Goal: Transaction & Acquisition: Download file/media

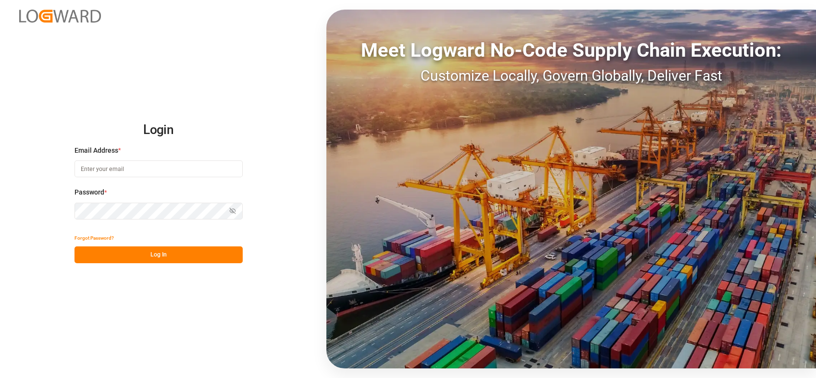
type input "[PERSON_NAME][EMAIL_ADDRESS][PERSON_NAME][DOMAIN_NAME]"
click at [219, 259] on button "Log In" at bounding box center [159, 255] width 168 height 17
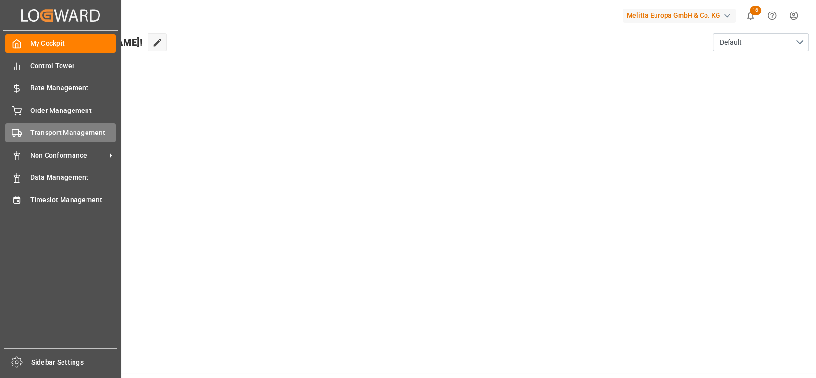
click at [51, 132] on span "Transport Management" at bounding box center [73, 133] width 86 height 10
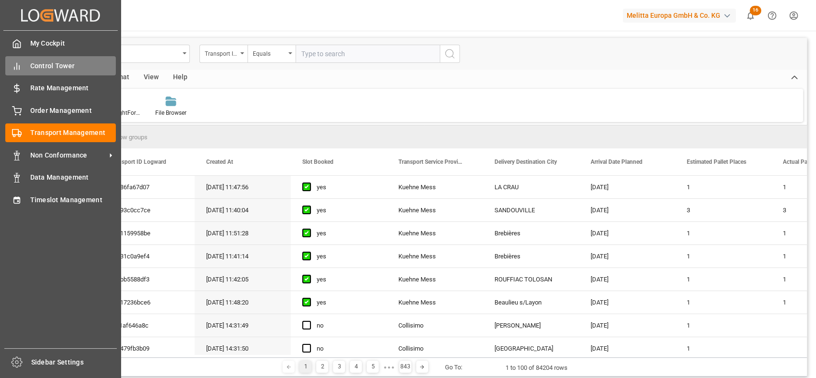
click at [23, 59] on div "Control Tower Control Tower" at bounding box center [60, 65] width 111 height 19
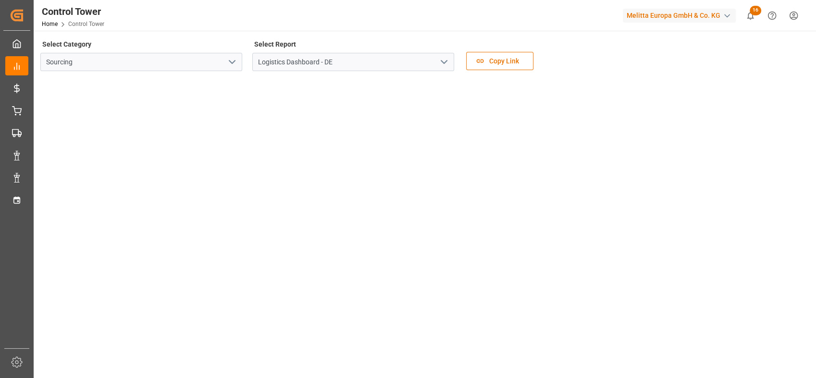
click at [237, 62] on icon "open menu" at bounding box center [232, 62] width 12 height 12
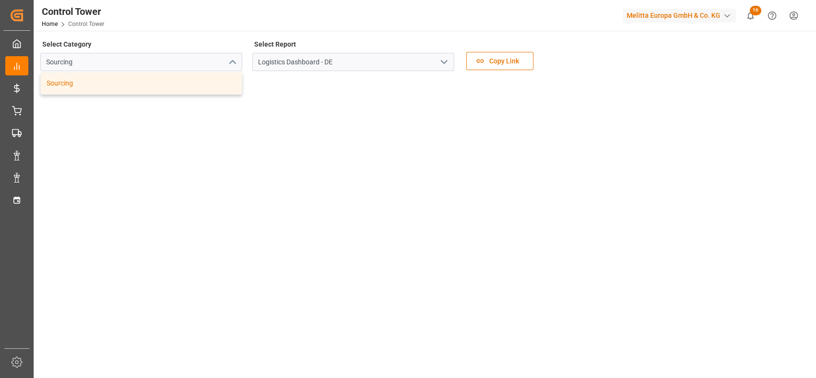
click at [231, 40] on div "Select Category Sourcing Sourcing" at bounding box center [141, 57] width 202 height 40
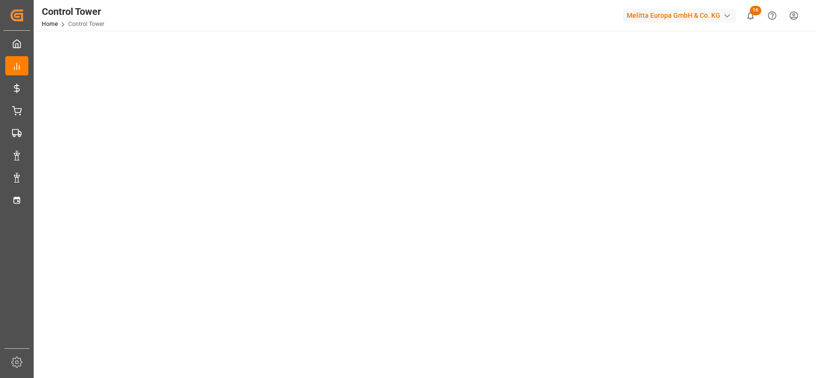
click at [802, 333] on tableau-viz at bounding box center [423, 180] width 765 height 746
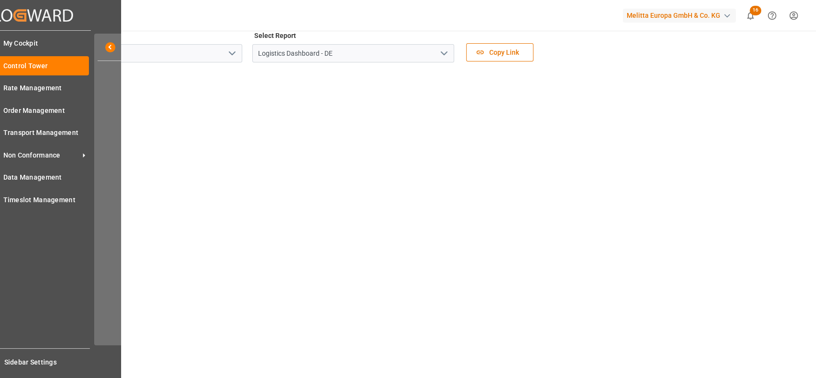
scroll to position [0, 0]
click at [31, 132] on span "Transport Management" at bounding box center [46, 133] width 86 height 10
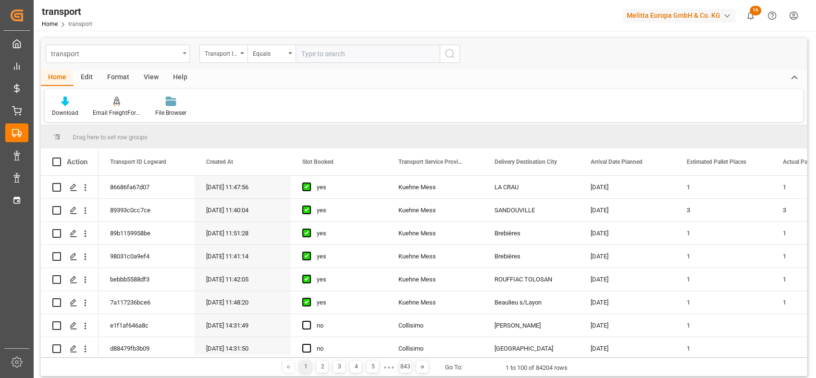
click at [177, 51] on div "transport" at bounding box center [115, 53] width 128 height 12
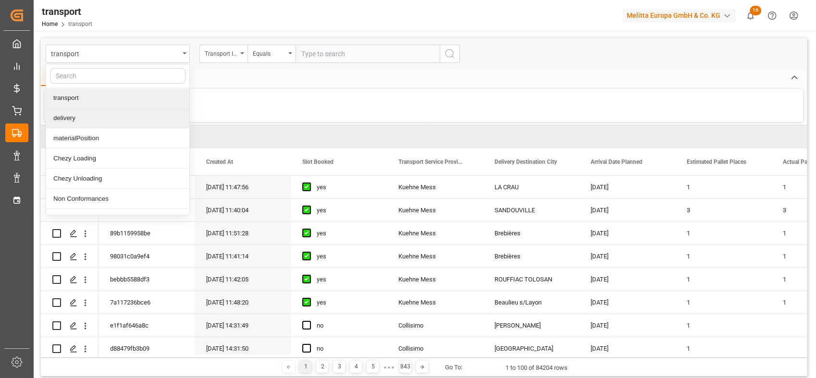
click at [93, 126] on div "delivery" at bounding box center [117, 118] width 143 height 20
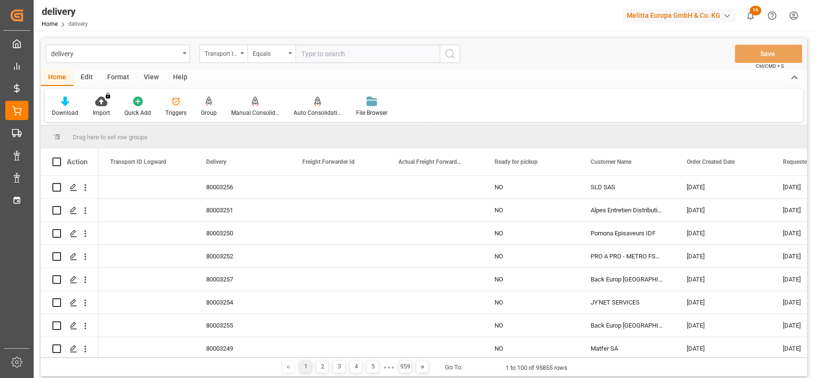
click at [151, 81] on div "View" at bounding box center [151, 78] width 29 height 16
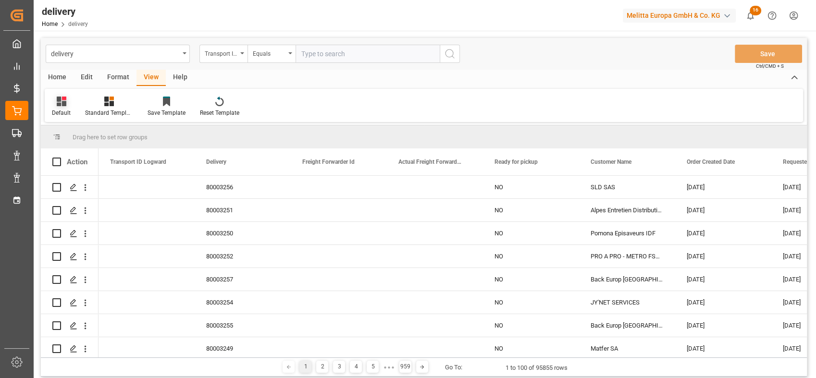
click at [65, 116] on div "Default" at bounding box center [61, 113] width 19 height 9
click at [100, 156] on div "FS_Chezy_Deliveries_Invoice_Template" at bounding box center [99, 155] width 84 height 10
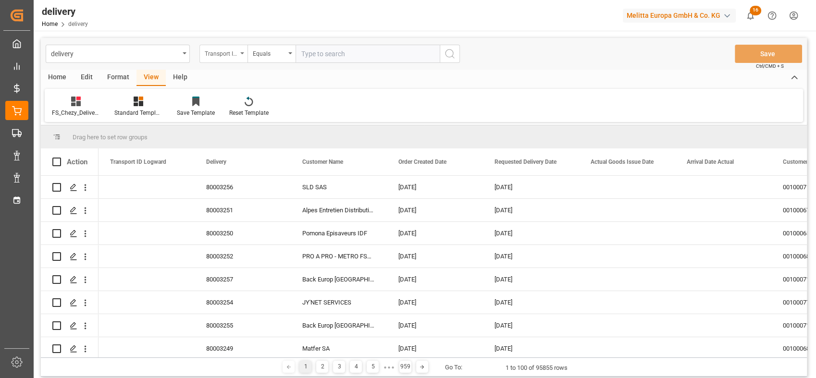
click at [211, 56] on div "Transport ID Logward" at bounding box center [221, 52] width 33 height 11
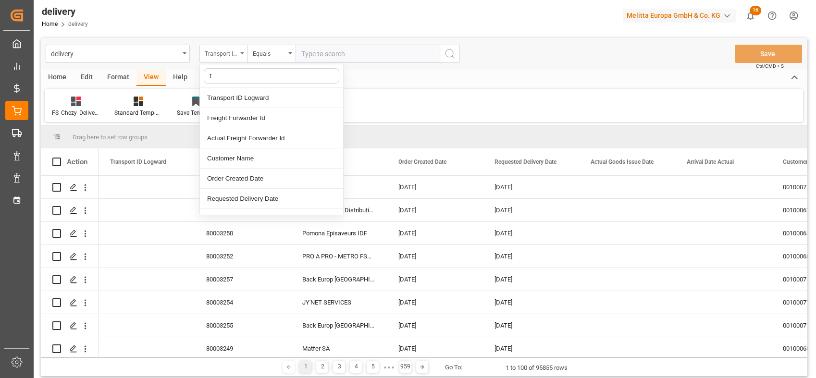
type input "ts"
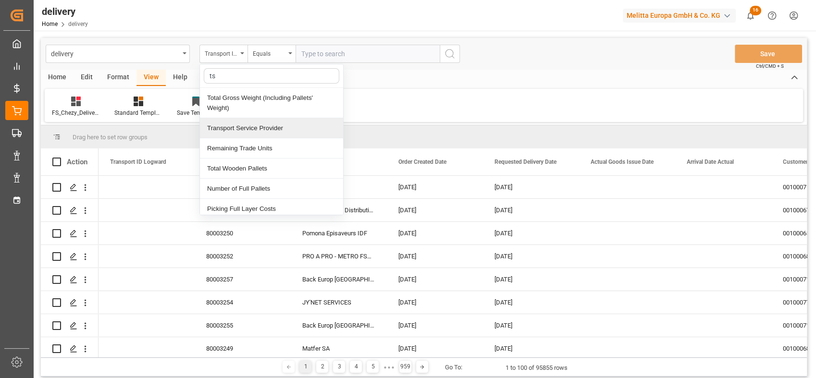
click at [261, 128] on div "Transport Service Provider" at bounding box center [271, 128] width 143 height 20
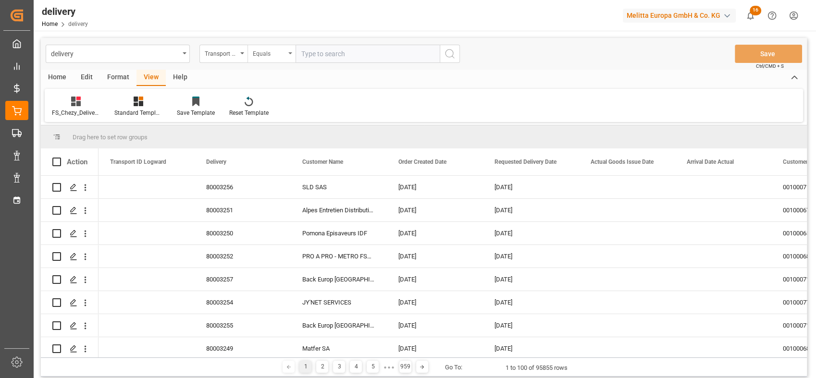
click at [279, 53] on div "Equals" at bounding box center [269, 52] width 33 height 11
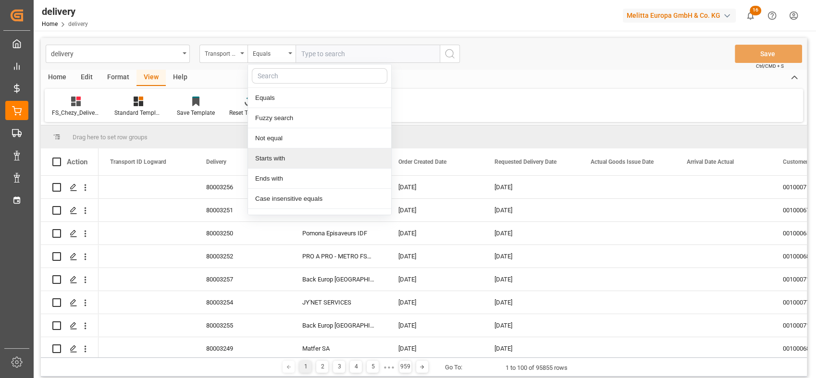
click at [283, 157] on div "Starts with" at bounding box center [319, 159] width 143 height 20
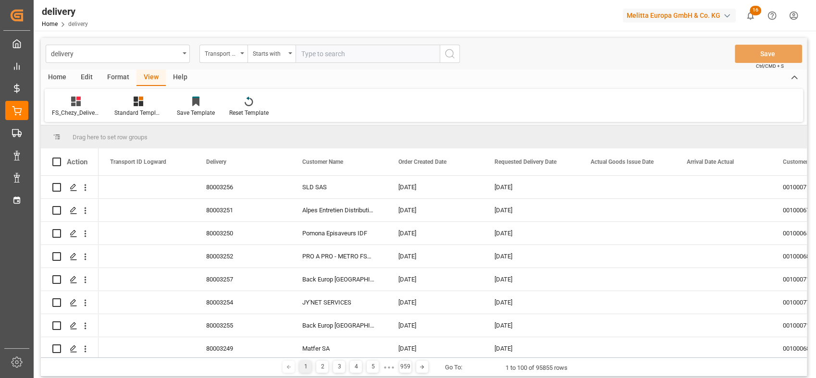
click at [332, 47] on input "text" at bounding box center [368, 54] width 144 height 18
type input "Dachser Cof"
click at [449, 54] on icon "search button" at bounding box center [450, 54] width 12 height 12
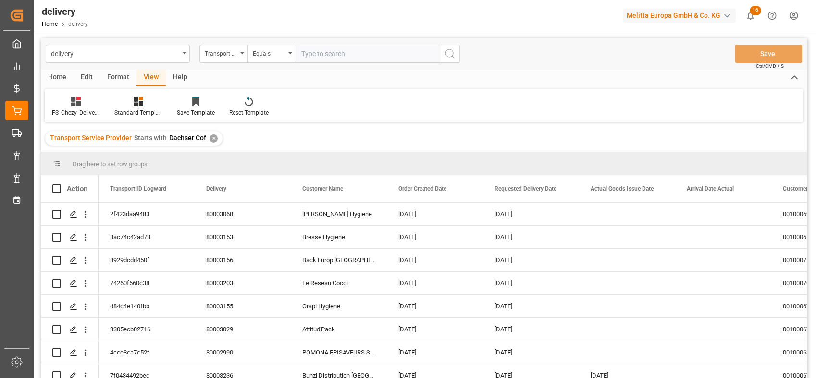
click at [237, 52] on div "Transport Service Provider" at bounding box center [221, 52] width 33 height 11
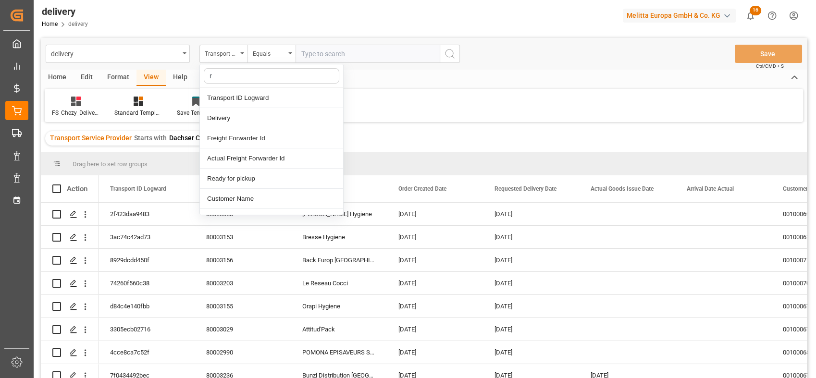
type input "re"
click at [280, 179] on div "Requested Delivery Date" at bounding box center [271, 179] width 143 height 20
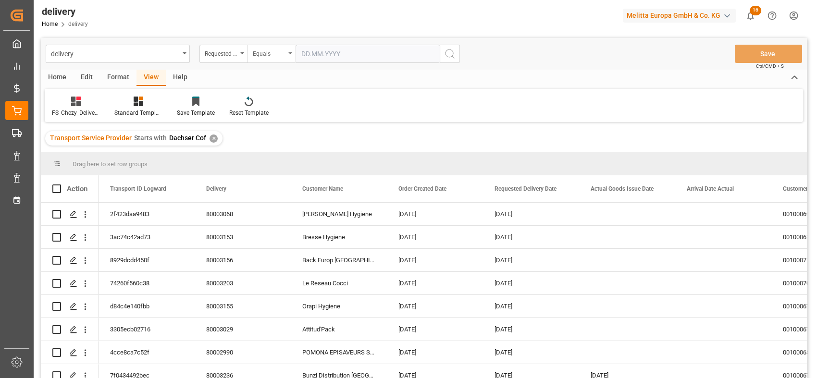
click at [286, 58] on div "Equals" at bounding box center [272, 54] width 48 height 18
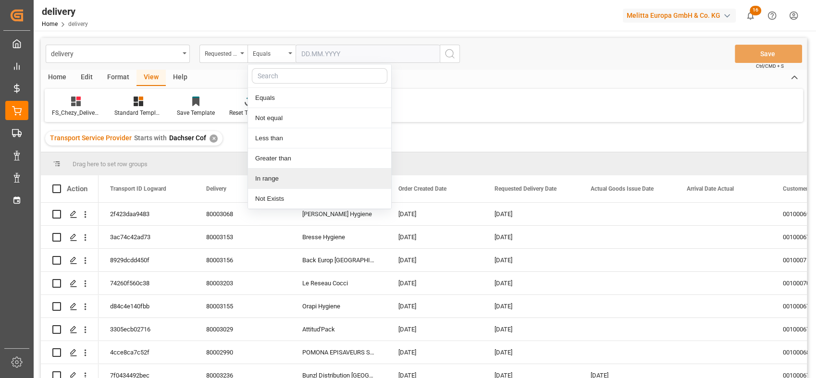
click at [285, 177] on div "In range" at bounding box center [319, 179] width 143 height 20
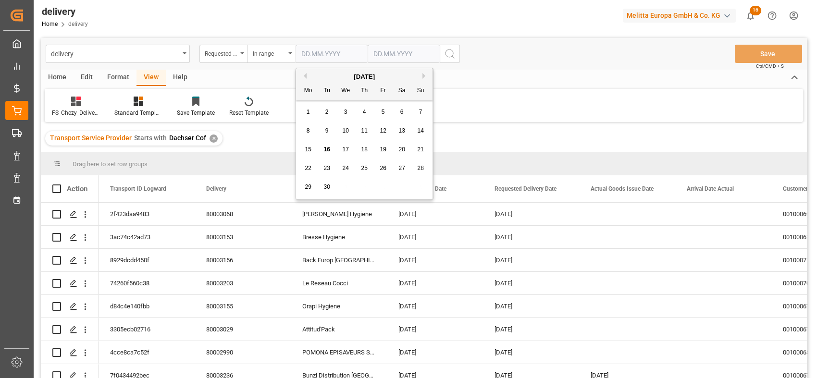
click at [343, 60] on input "text" at bounding box center [332, 54] width 72 height 18
click at [305, 75] on button "Previous Month" at bounding box center [304, 76] width 6 height 6
click at [325, 188] on span "29" at bounding box center [327, 187] width 6 height 7
type input "[DATE]"
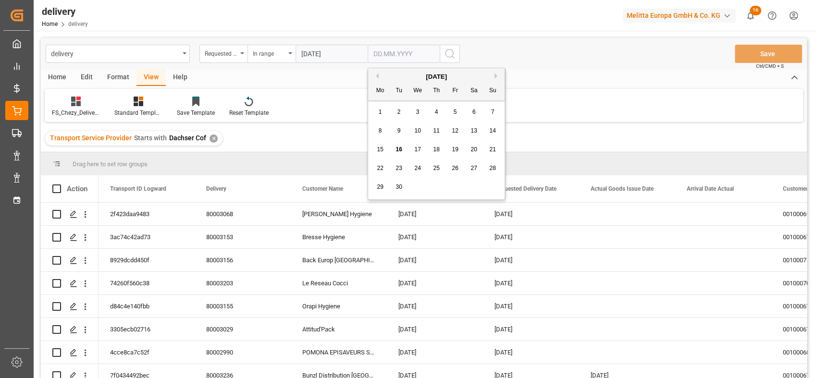
click at [412, 53] on input "text" at bounding box center [404, 54] width 72 height 18
click at [469, 111] on div "6" at bounding box center [474, 113] width 12 height 12
type input "[DATE]"
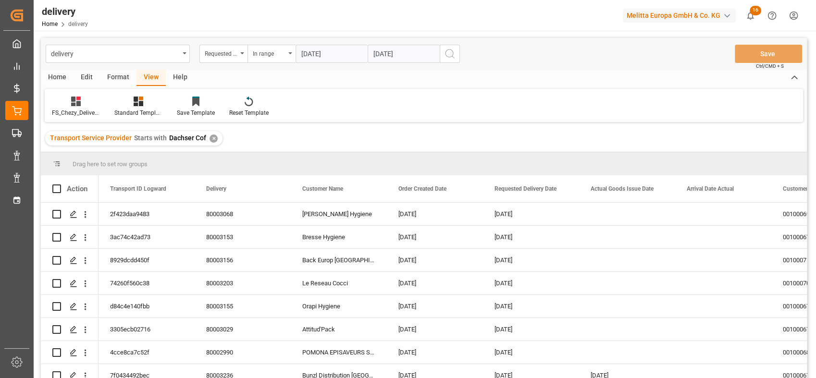
click at [448, 57] on icon "search button" at bounding box center [450, 54] width 12 height 12
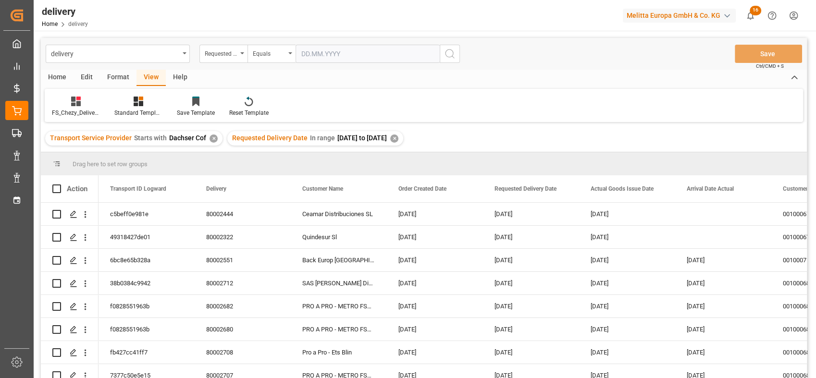
click at [65, 76] on div "Home" at bounding box center [57, 78] width 33 height 16
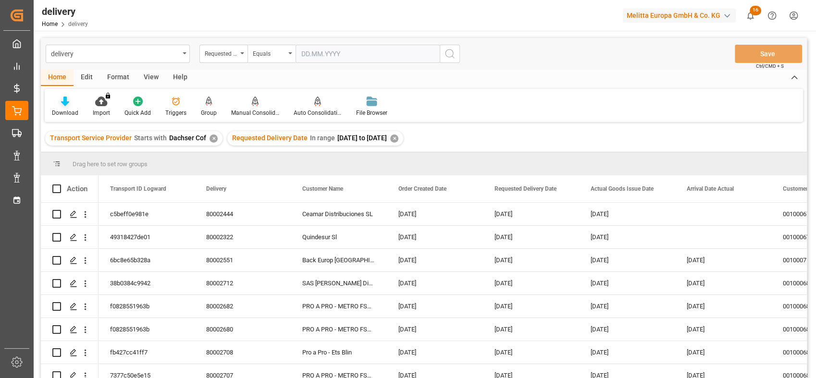
click at [69, 106] on div at bounding box center [65, 101] width 26 height 10
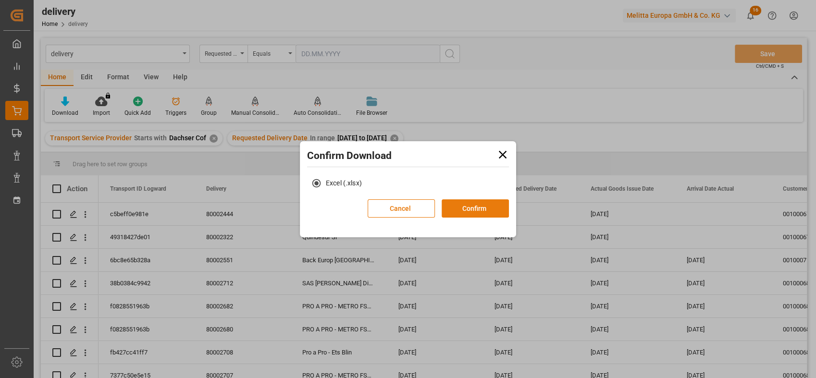
click at [489, 206] on button "Confirm" at bounding box center [475, 209] width 67 height 18
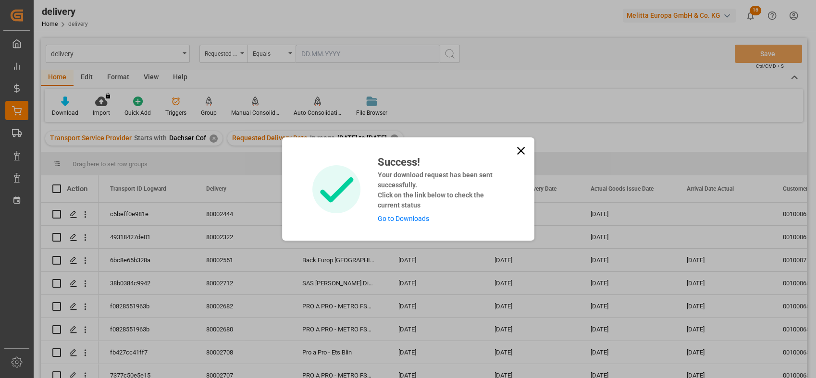
click at [410, 219] on link "Go to Downloads" at bounding box center [403, 219] width 51 height 8
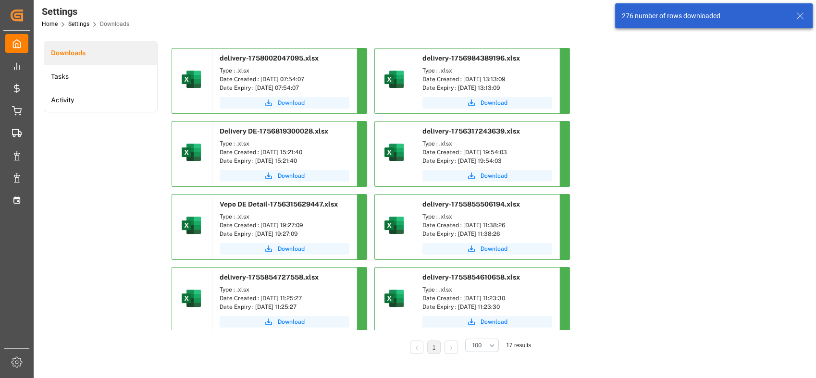
click at [293, 100] on span "Download" at bounding box center [291, 103] width 27 height 9
